Goal: Book appointment/travel/reservation

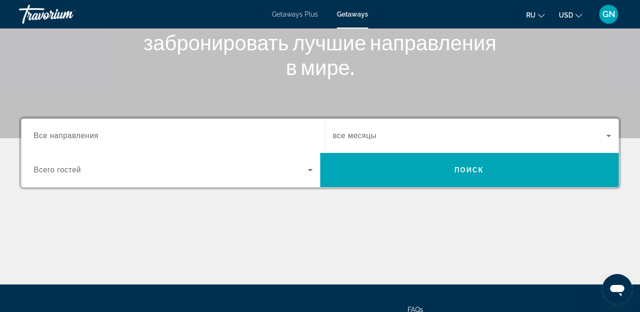
scroll to position [190, 0]
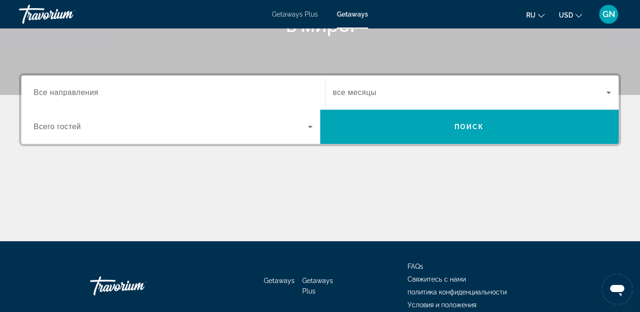
click at [508, 22] on div "ru English Español Français Italiano Português русский USD USD ($) MXN (Mex$) C…" at bounding box center [500, 14] width 244 height 20
click at [87, 90] on span "Все направления" at bounding box center [66, 92] width 65 height 8
click at [87, 90] on input "Destination Все направления" at bounding box center [173, 92] width 279 height 11
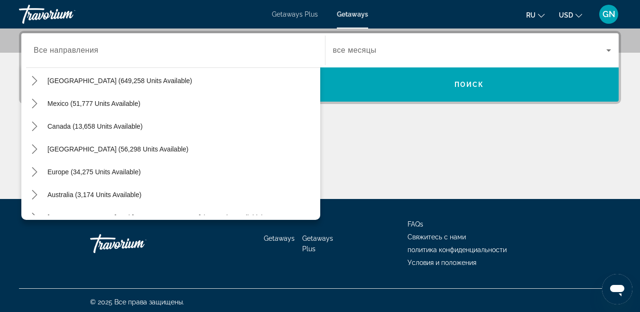
scroll to position [27, 0]
click at [103, 168] on span "Europe (34,275 units available)" at bounding box center [94, 171] width 94 height 8
type input "**********"
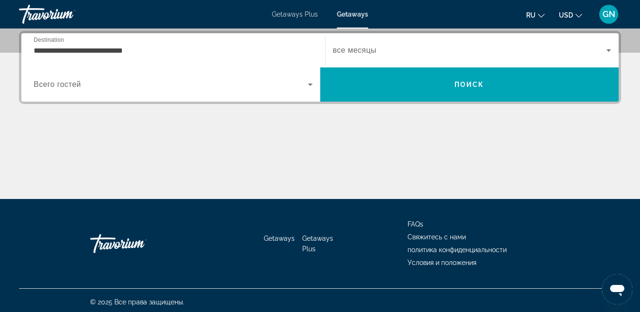
click at [103, 168] on div "Main content" at bounding box center [320, 163] width 602 height 71
click at [610, 50] on icon "Search widget" at bounding box center [609, 50] width 5 height 2
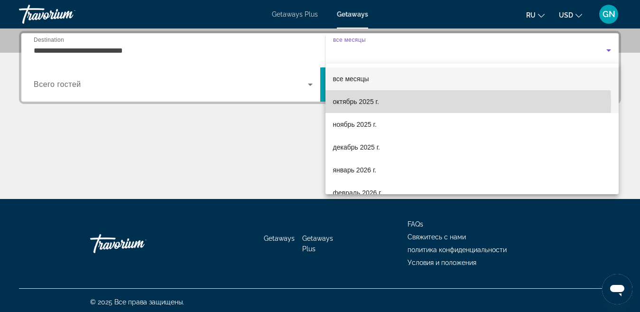
click at [402, 102] on mat-option "октябрь 2025 г." at bounding box center [473, 101] width 294 height 23
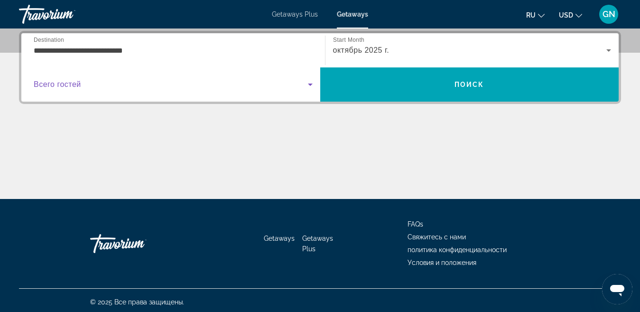
click at [310, 83] on icon "Search widget" at bounding box center [310, 84] width 11 height 11
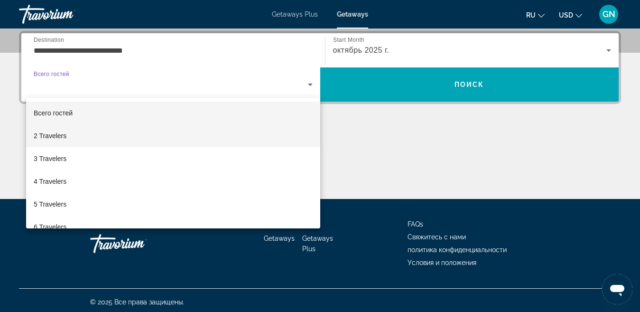
click at [237, 127] on mat-option "2 Travelers" at bounding box center [173, 135] width 294 height 23
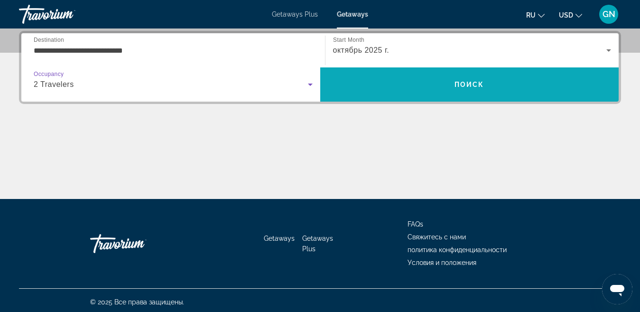
click at [358, 82] on span "Search" at bounding box center [469, 84] width 299 height 23
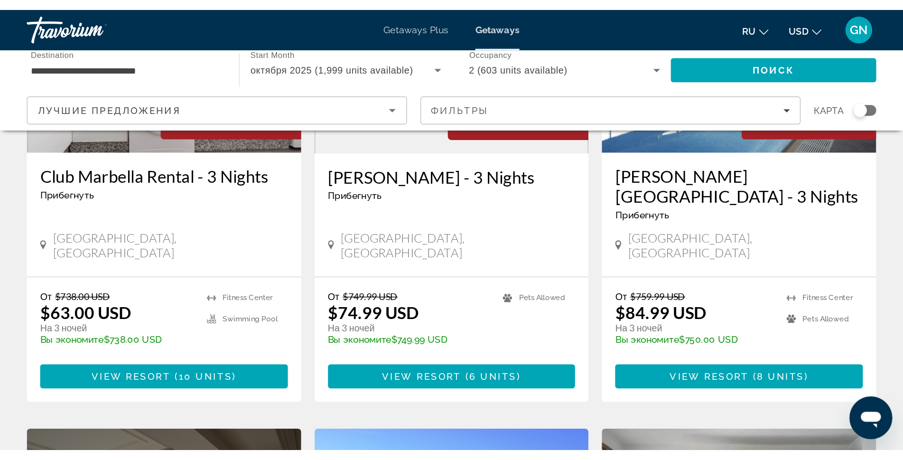
scroll to position [522, 0]
